Goal: Register for event/course

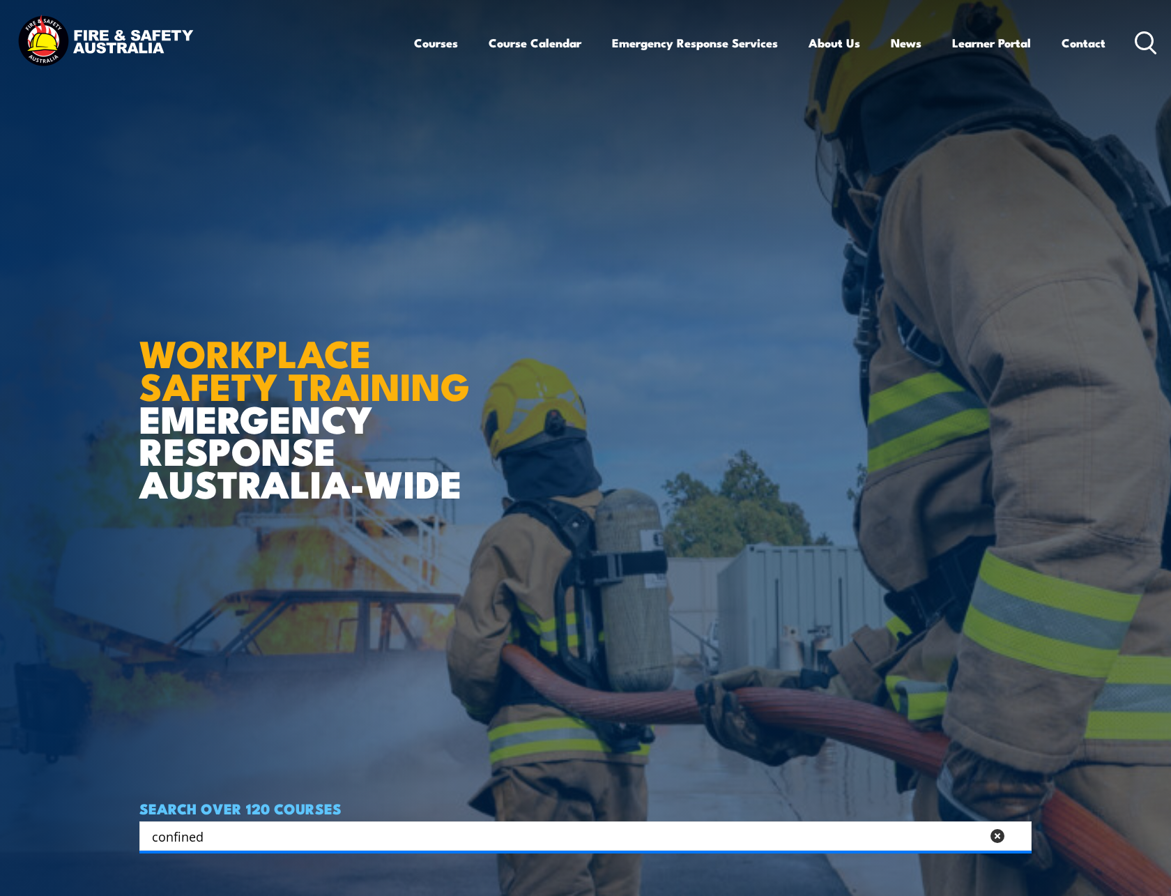
type input "confined"
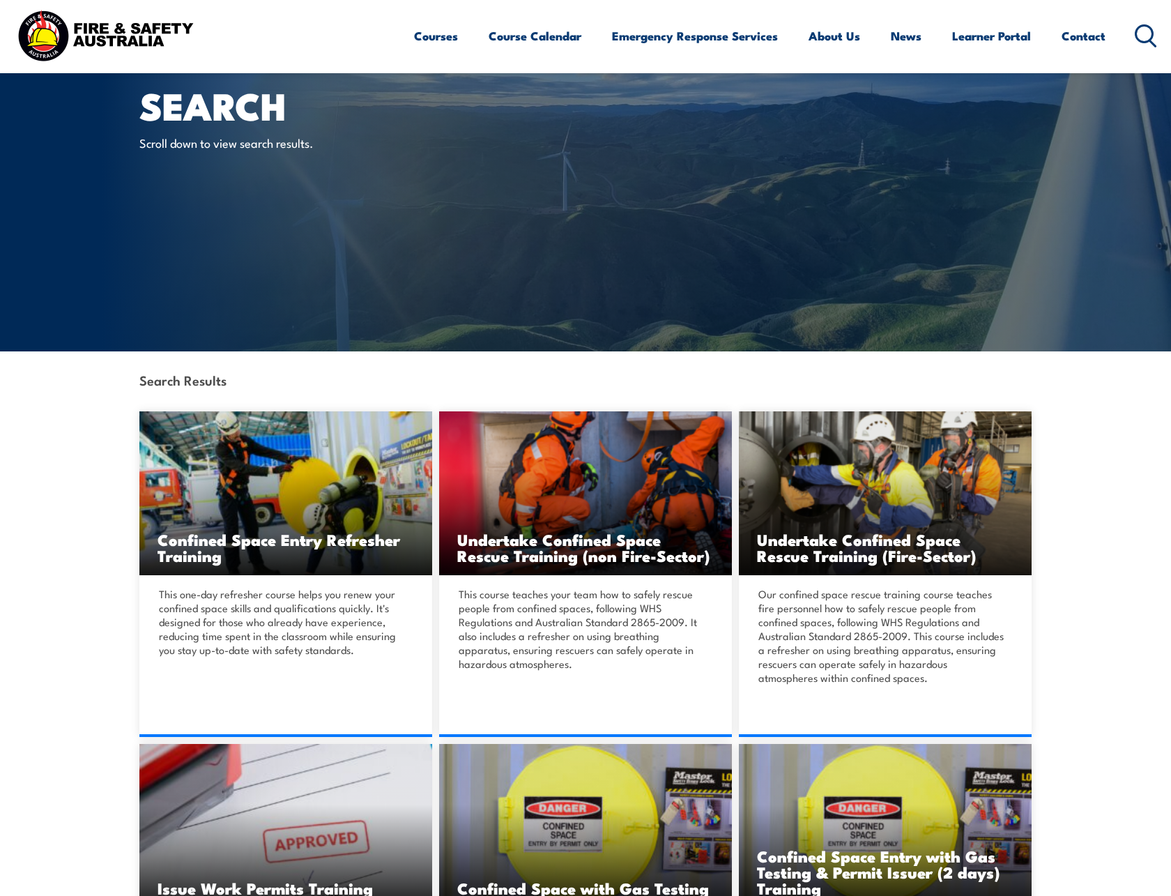
scroll to position [349, 0]
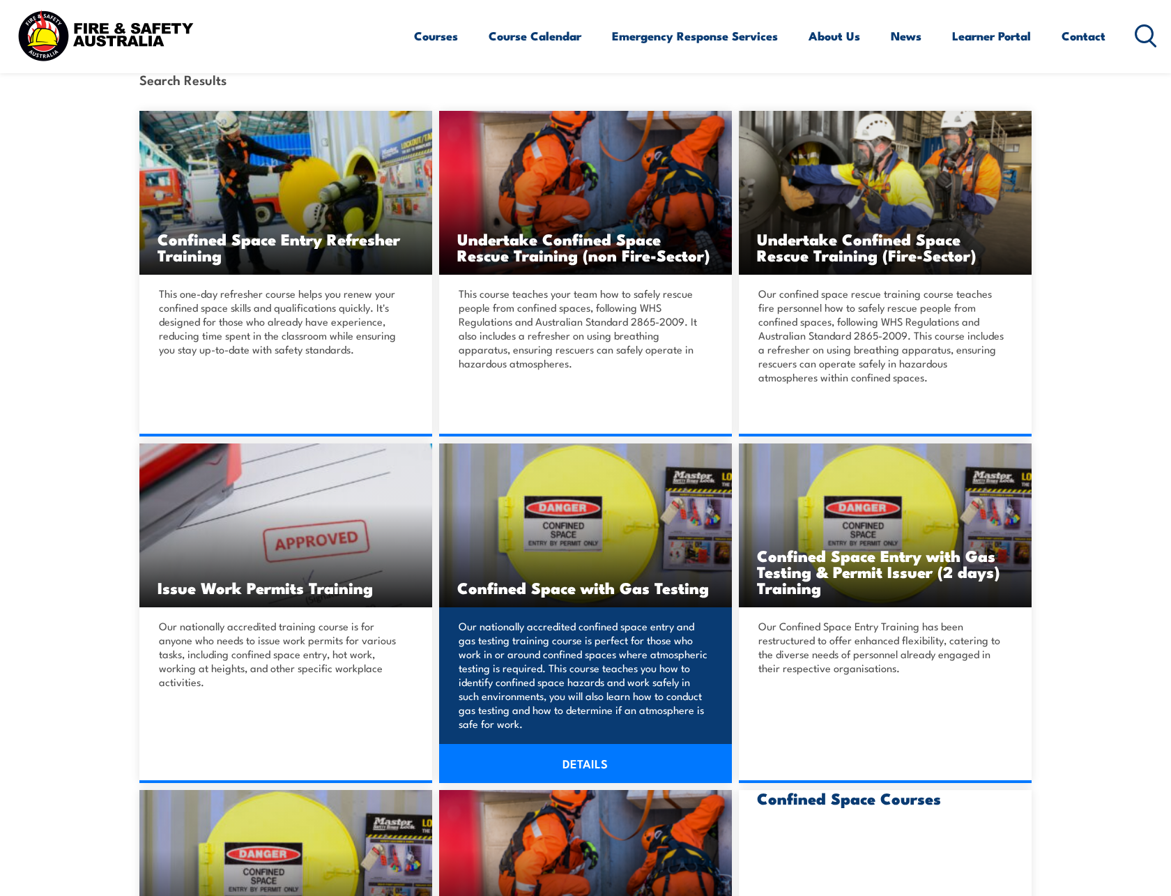
click at [567, 775] on link "DETAILS" at bounding box center [585, 763] width 293 height 39
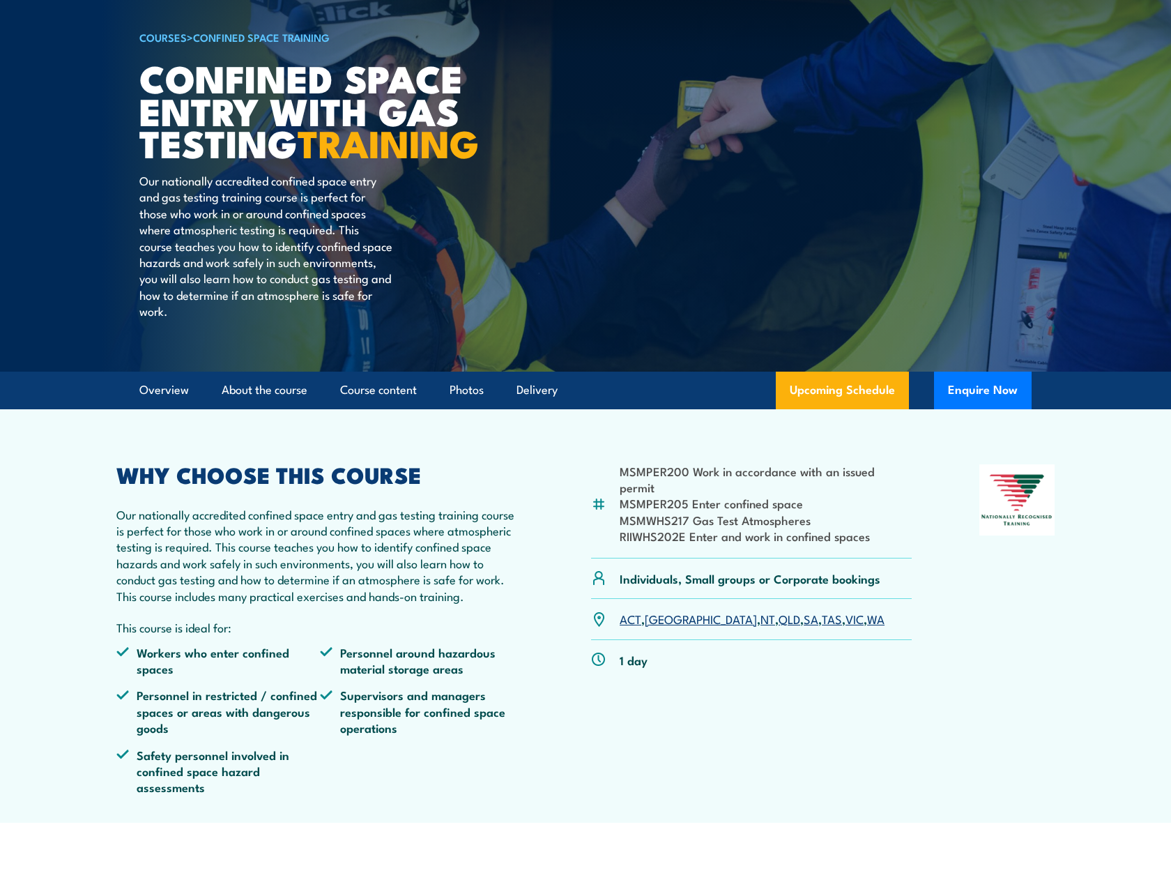
scroll to position [139, 0]
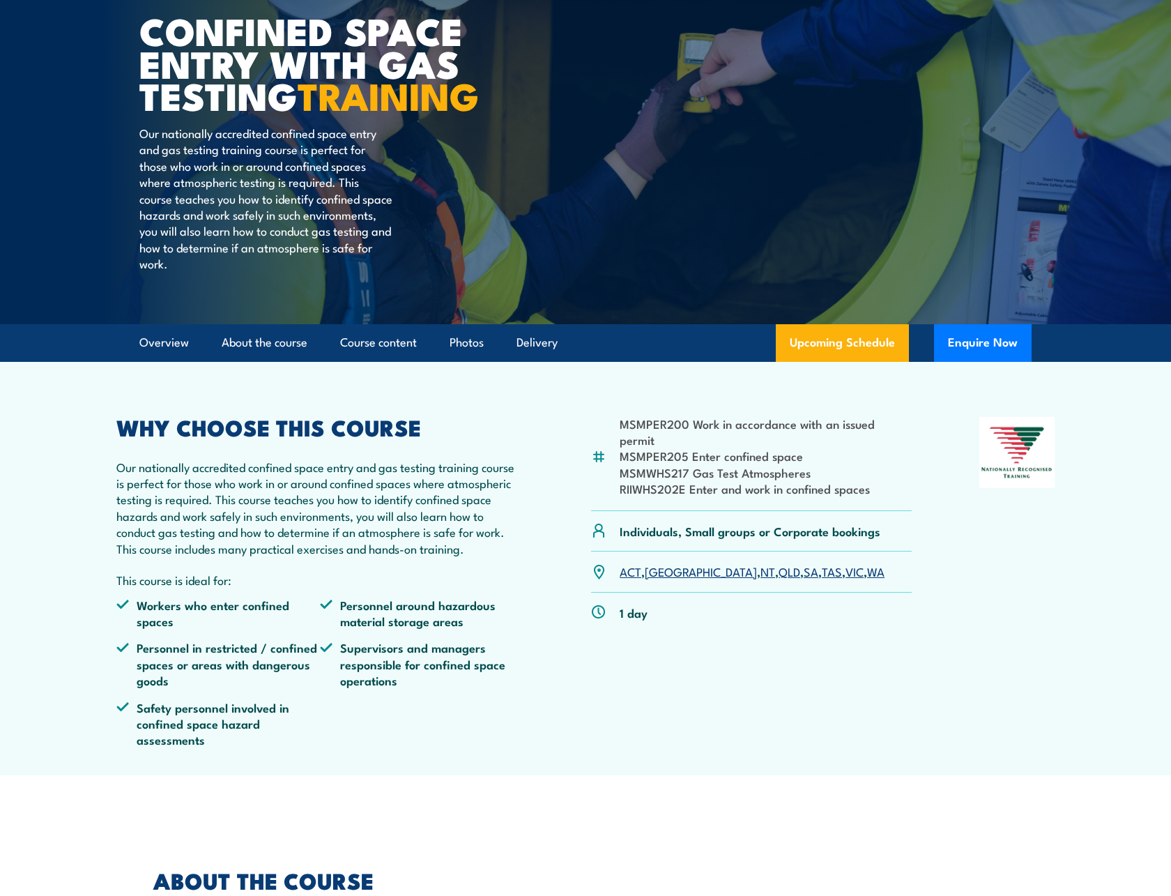
click at [779, 579] on link "QLD" at bounding box center [790, 571] width 22 height 17
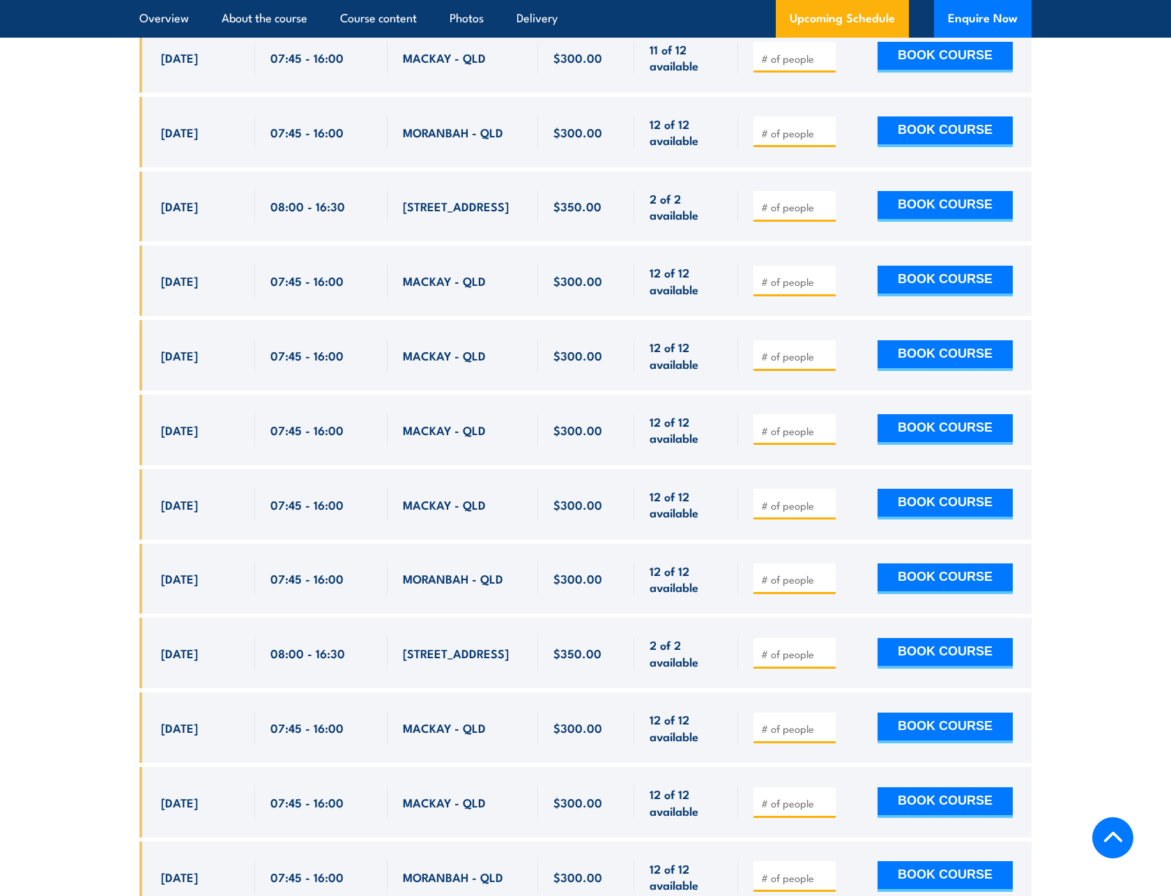
scroll to position [2856, 0]
